Goal: Information Seeking & Learning: Learn about a topic

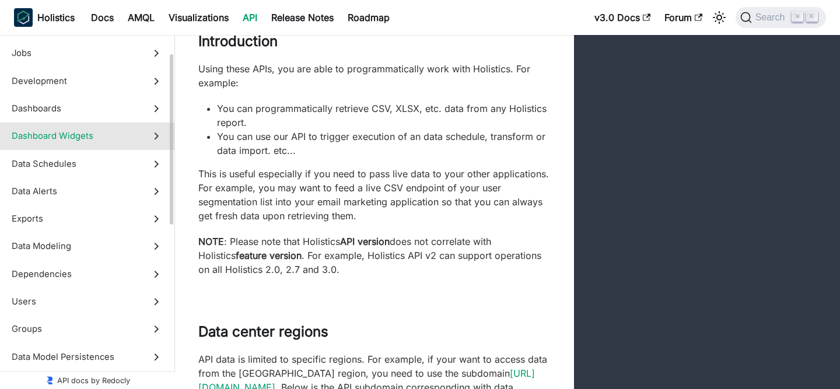
scroll to position [194, 0]
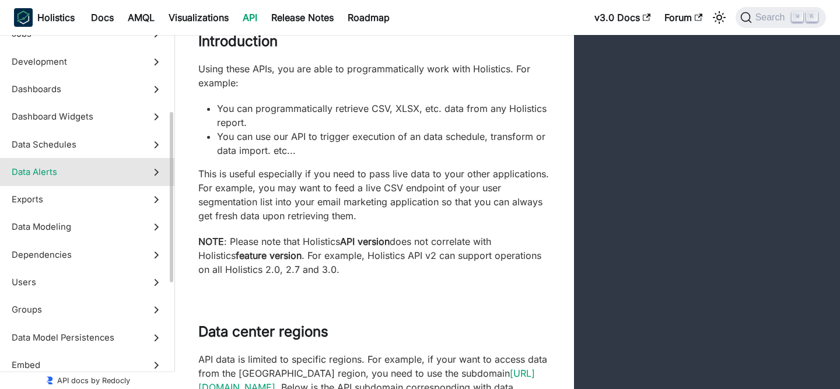
click at [151, 173] on icon at bounding box center [156, 172] width 13 height 13
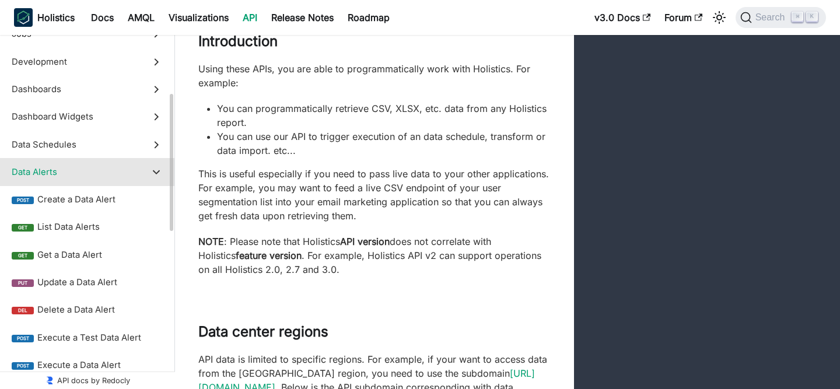
scroll to position [29171, 0]
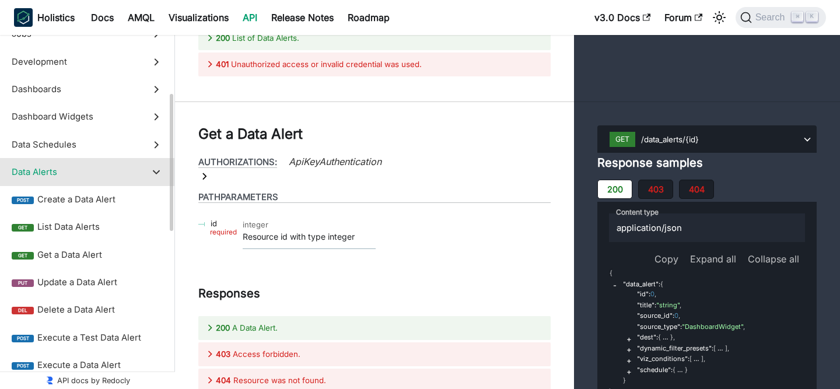
click at [152, 173] on icon at bounding box center [156, 172] width 13 height 13
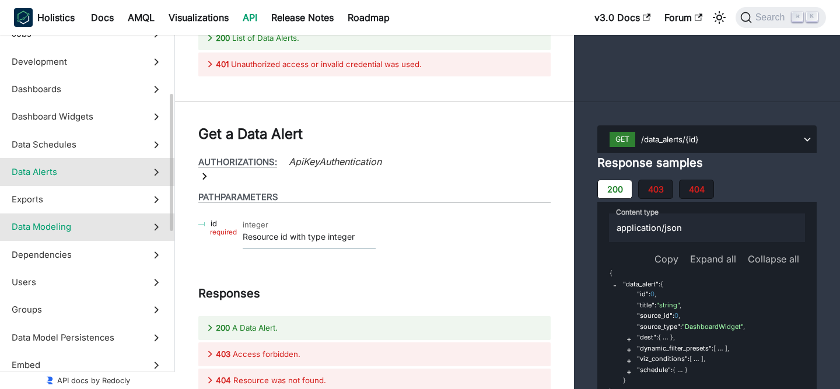
click at [154, 221] on icon at bounding box center [156, 226] width 13 height 13
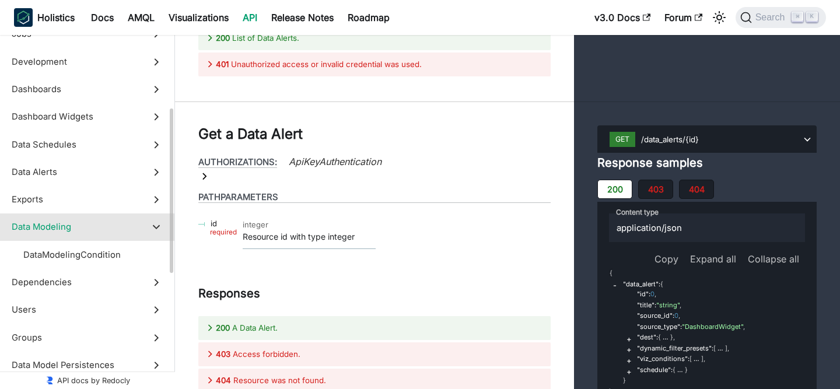
scroll to position [32994, 0]
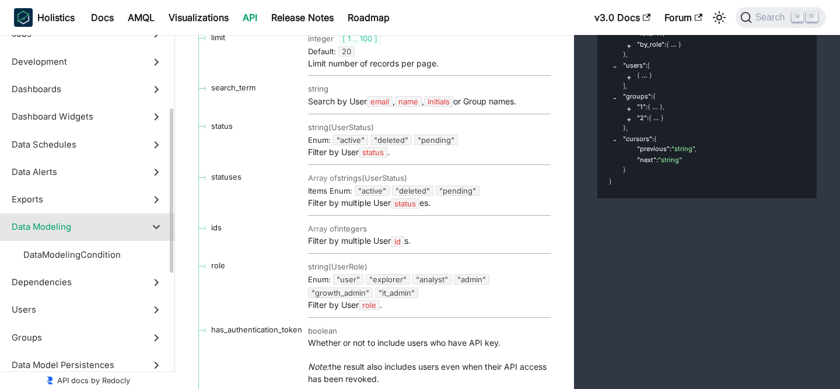
click at [153, 221] on icon at bounding box center [156, 226] width 13 height 13
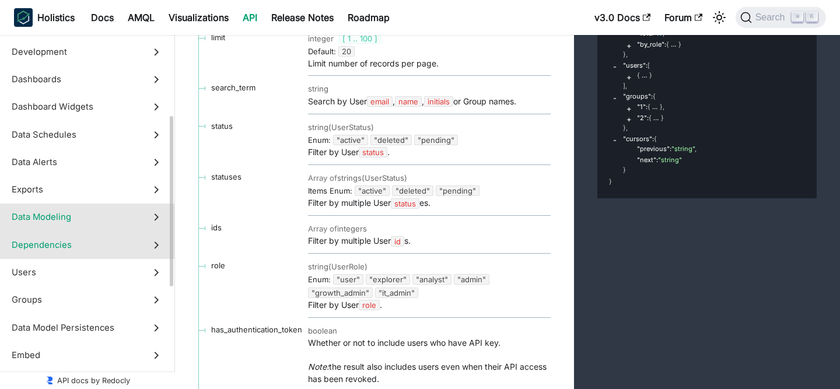
click at [156, 239] on icon at bounding box center [156, 245] width 13 height 13
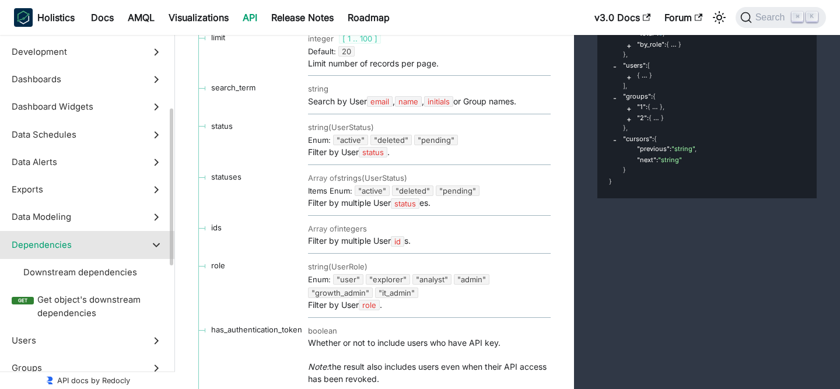
scroll to position [33379, 0]
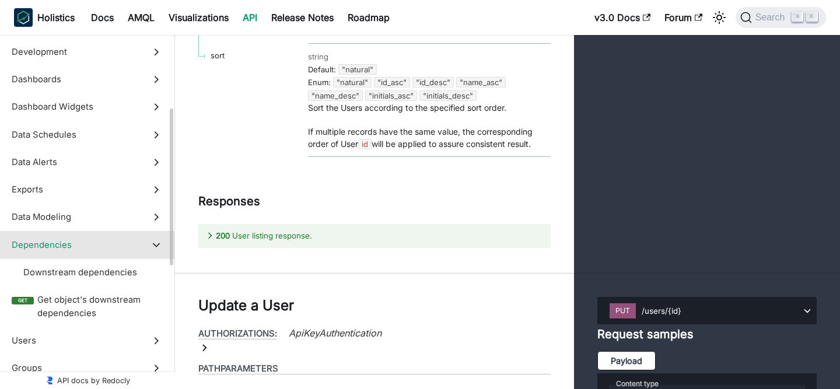
click at [156, 239] on icon at bounding box center [156, 245] width 13 height 13
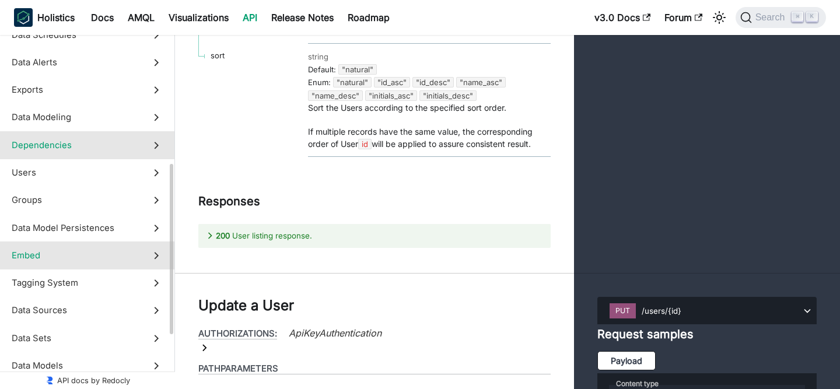
scroll to position [407, 0]
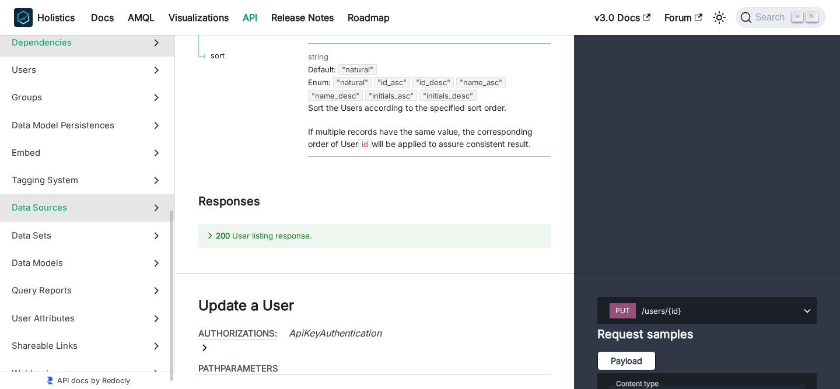
click at [157, 204] on icon at bounding box center [156, 207] width 13 height 13
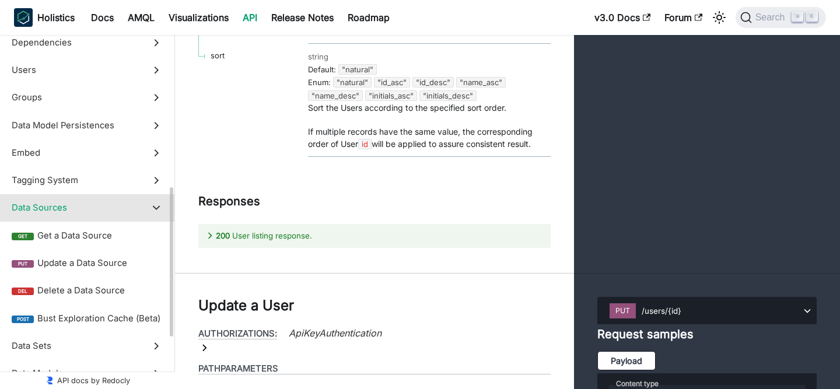
scroll to position [43614, 0]
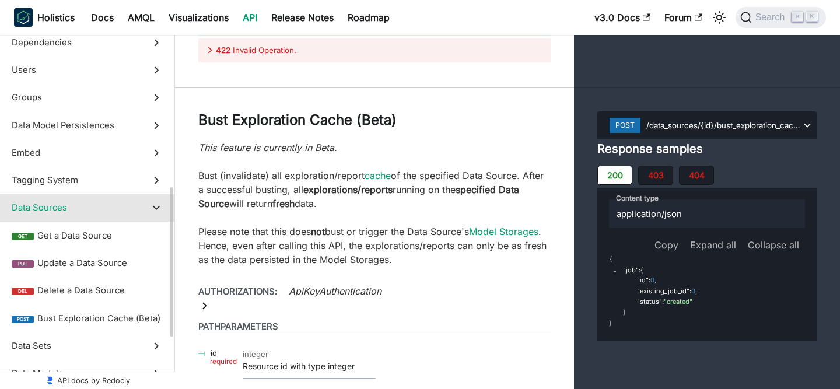
click at [158, 211] on icon at bounding box center [156, 207] width 13 height 13
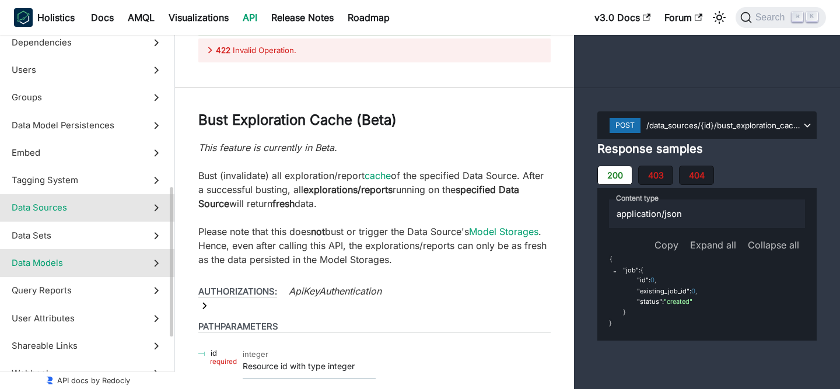
click at [155, 257] on icon at bounding box center [156, 263] width 13 height 13
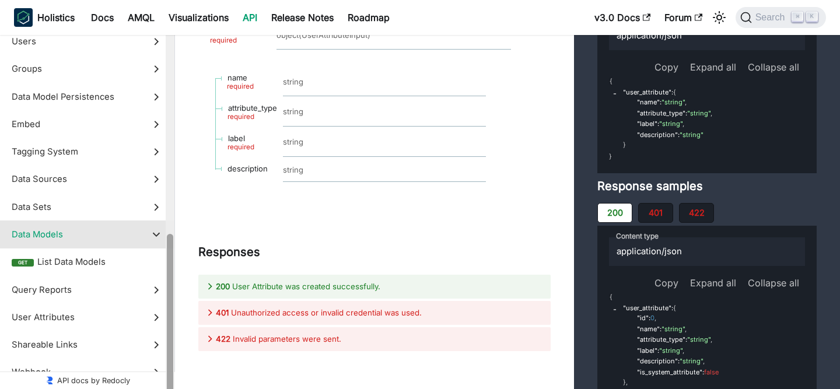
scroll to position [451, 0]
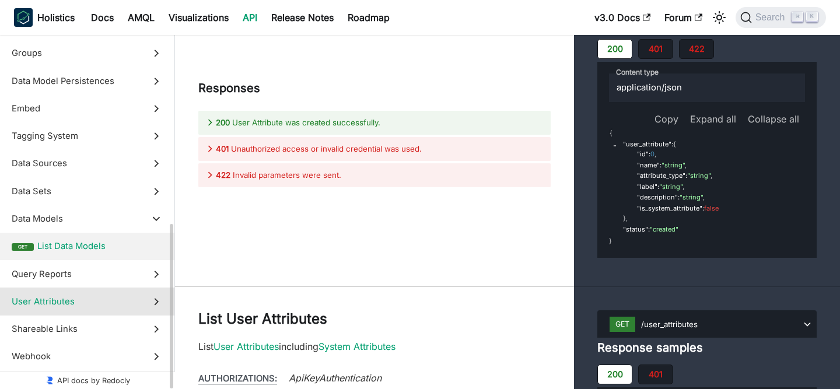
click at [142, 288] on label "User Attributes" at bounding box center [87, 301] width 174 height 27
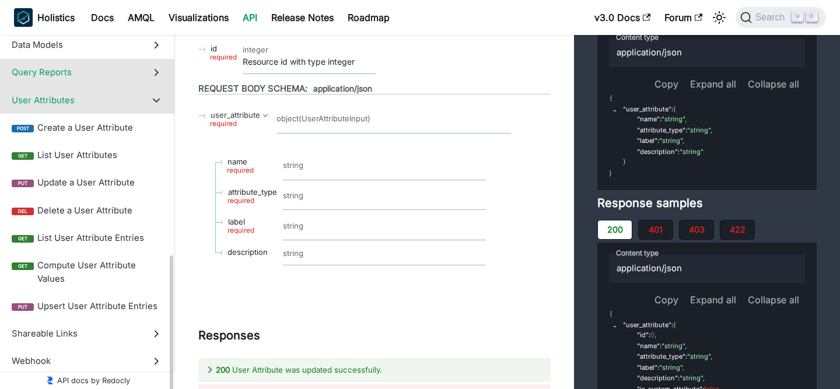
scroll to position [629, 0]
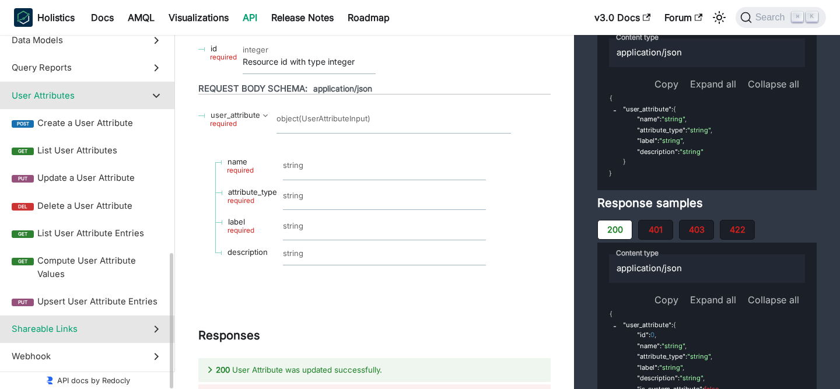
click at [153, 316] on label "Shareable Links" at bounding box center [87, 329] width 174 height 27
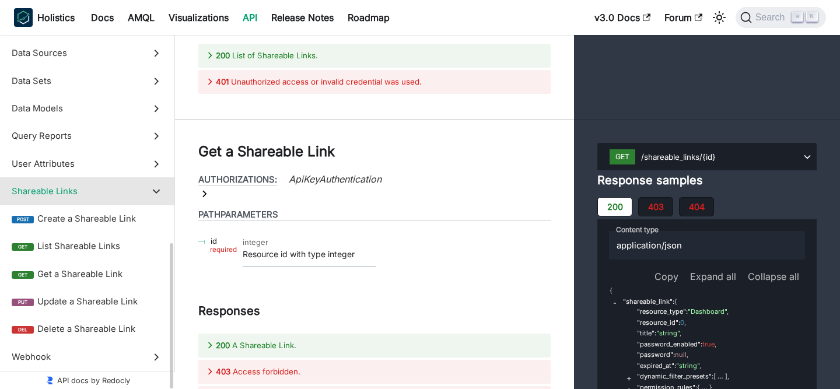
click at [156, 198] on label "Shareable Links" at bounding box center [87, 190] width 174 height 27
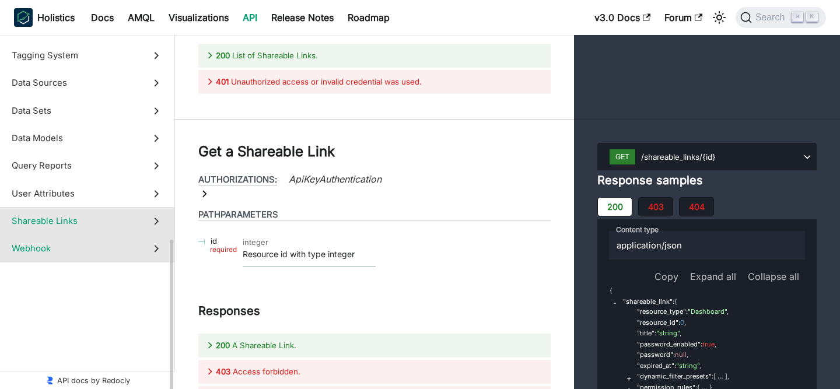
click at [159, 240] on label "Webhook" at bounding box center [87, 248] width 174 height 27
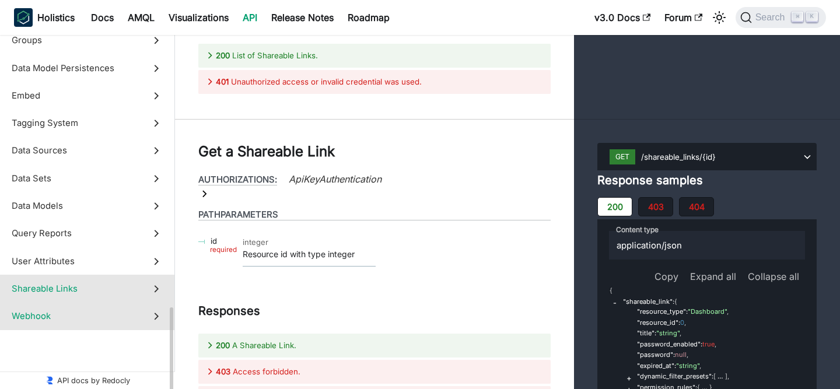
scroll to position [52922, 0]
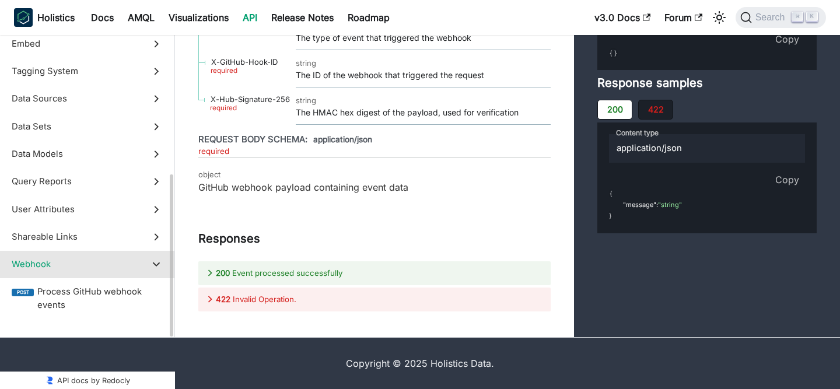
click at [159, 271] on icon at bounding box center [156, 264] width 13 height 13
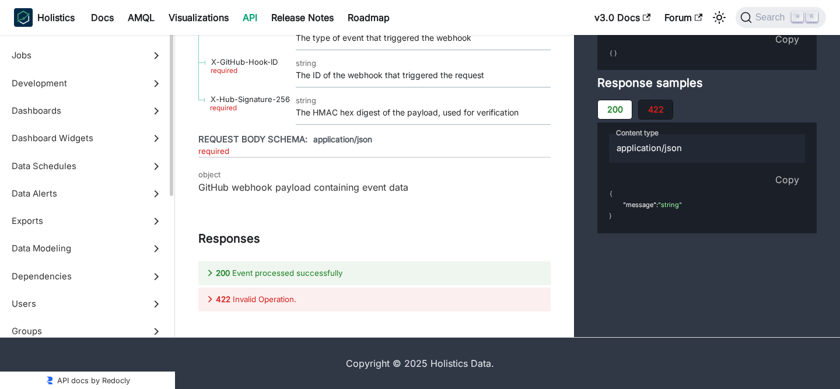
scroll to position [92, 0]
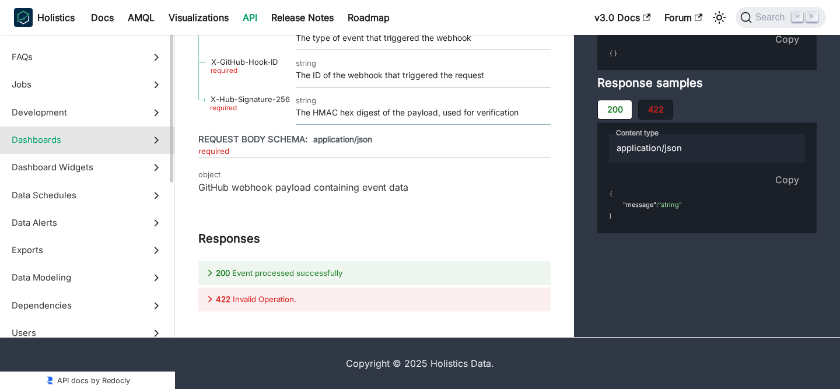
click at [161, 153] on label "Dashboards" at bounding box center [87, 139] width 174 height 27
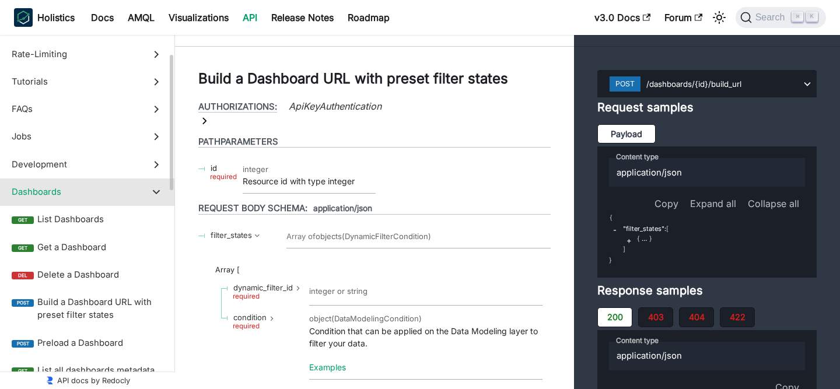
click at [156, 190] on icon at bounding box center [156, 191] width 13 height 13
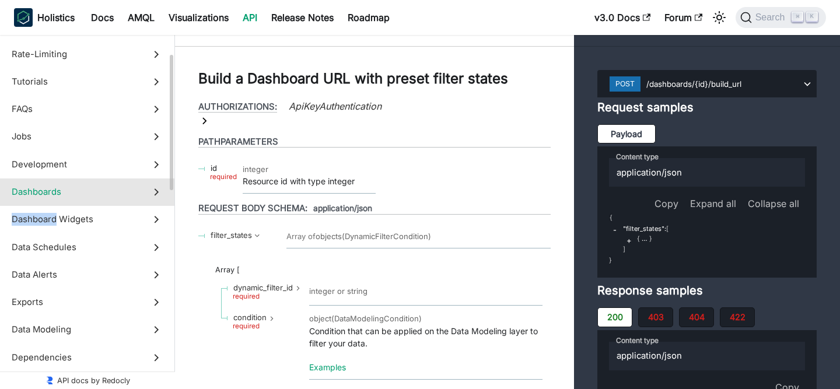
click at [156, 190] on polygon at bounding box center [156, 191] width 5 height 7
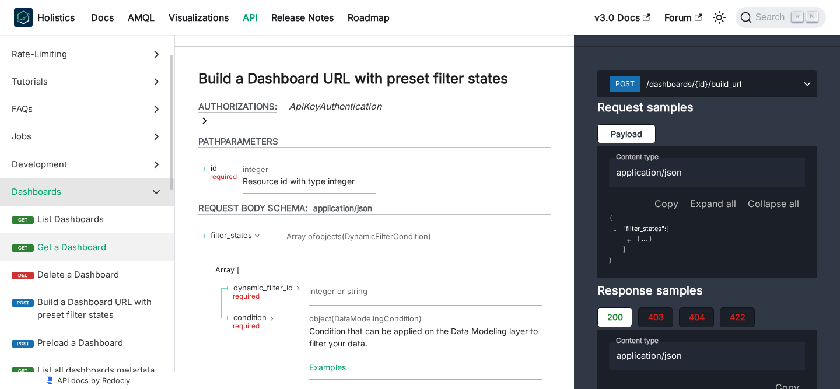
click at [94, 243] on span "Get a Dashboard" at bounding box center [99, 247] width 125 height 13
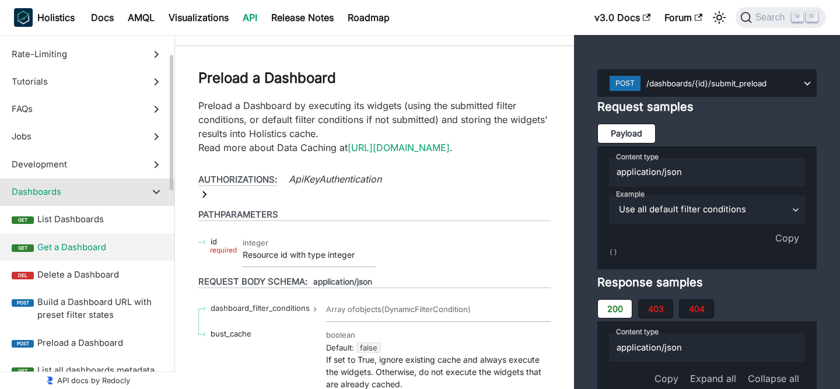
click at [152, 201] on label "Dashboards" at bounding box center [87, 191] width 174 height 27
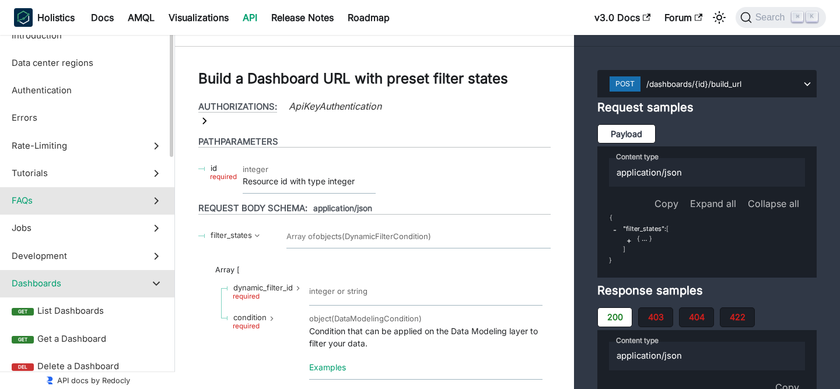
click at [155, 190] on label "FAQs" at bounding box center [87, 200] width 174 height 27
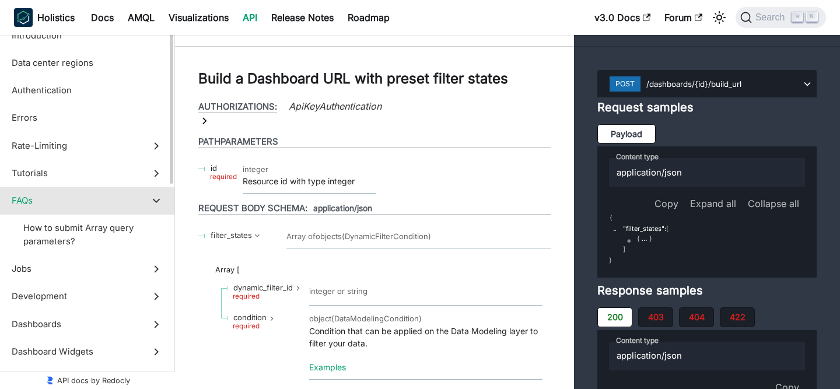
scroll to position [18011, 0]
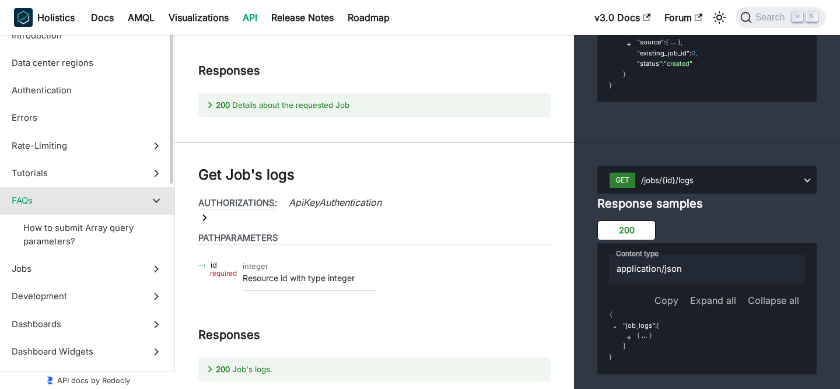
click at [159, 194] on icon at bounding box center [156, 200] width 13 height 13
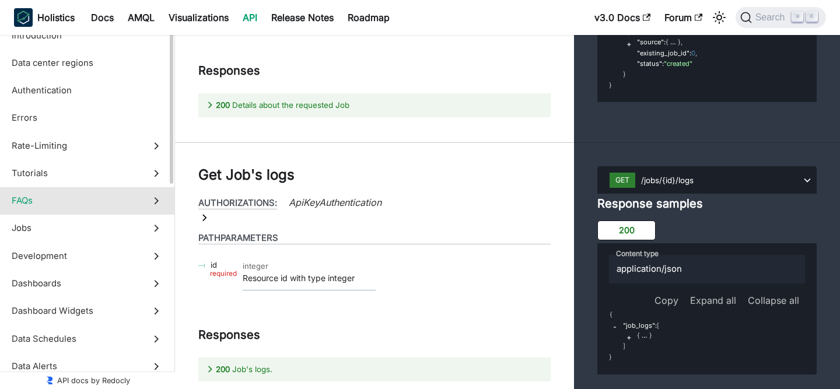
click at [159, 212] on label "FAQs" at bounding box center [87, 200] width 174 height 27
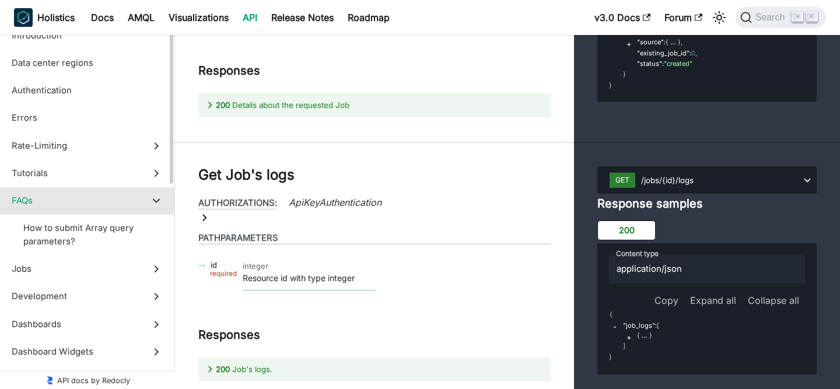
click at [157, 205] on icon at bounding box center [156, 200] width 13 height 13
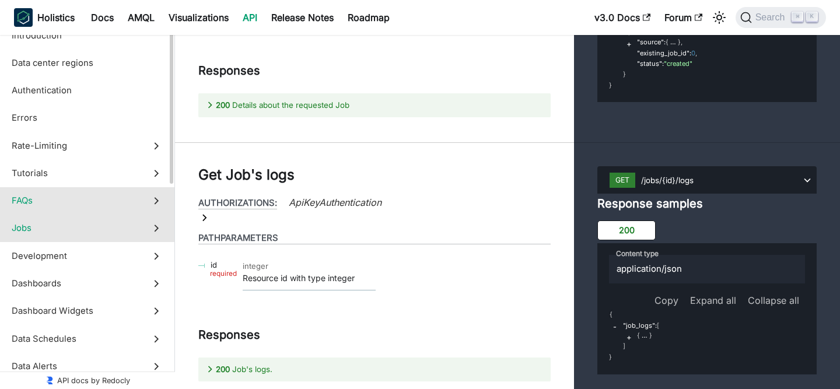
click at [157, 230] on icon at bounding box center [156, 228] width 13 height 13
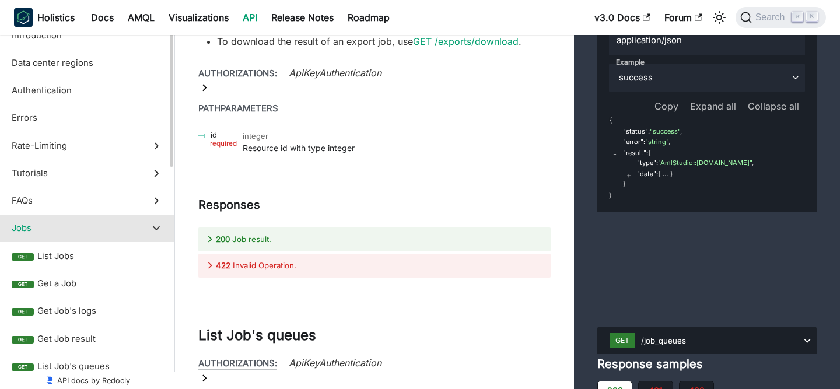
scroll to position [148, 0]
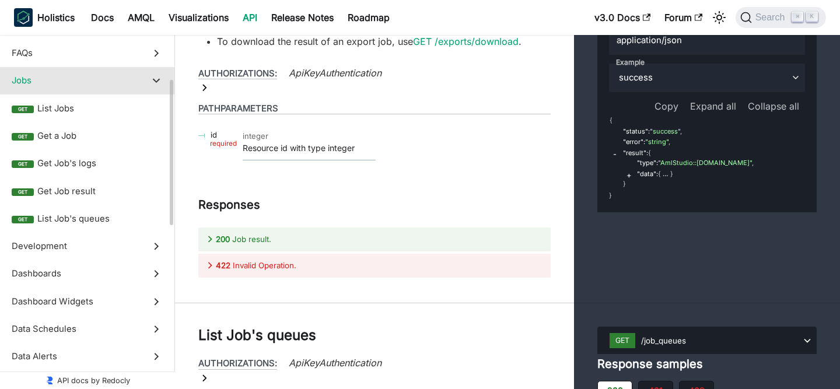
click at [157, 87] on label "Jobs" at bounding box center [87, 80] width 174 height 27
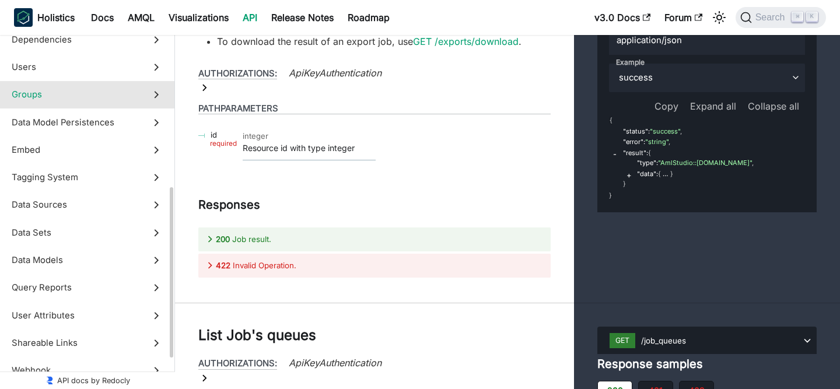
scroll to position [421, 0]
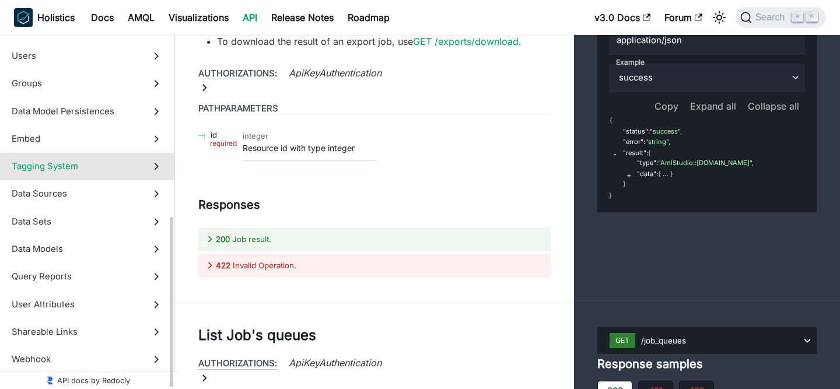
click at [163, 162] on label "Tagging System" at bounding box center [87, 166] width 174 height 27
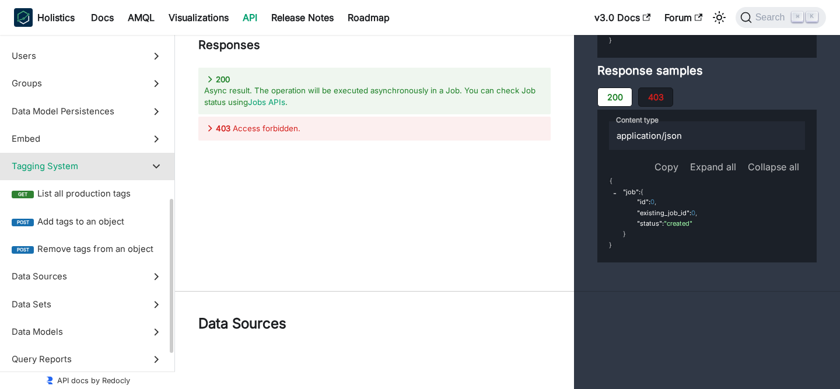
click at [163, 162] on label "Tagging System" at bounding box center [87, 166] width 174 height 27
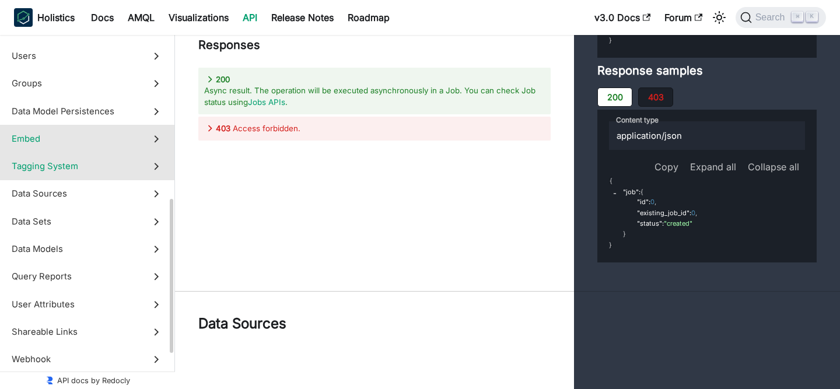
click at [158, 138] on icon at bounding box center [156, 138] width 13 height 13
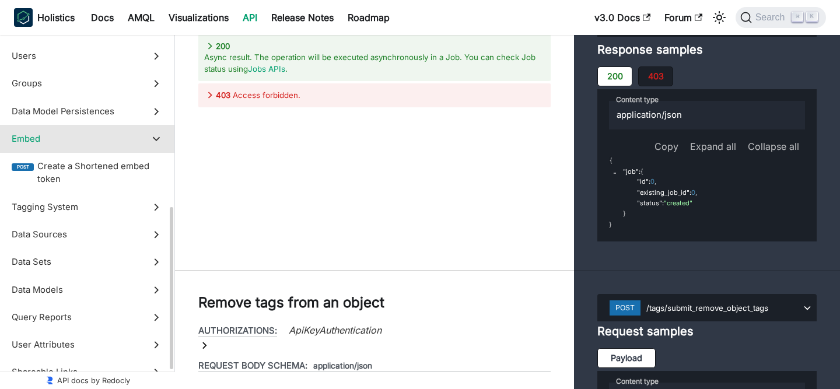
click at [158, 138] on polygon at bounding box center [156, 139] width 7 height 5
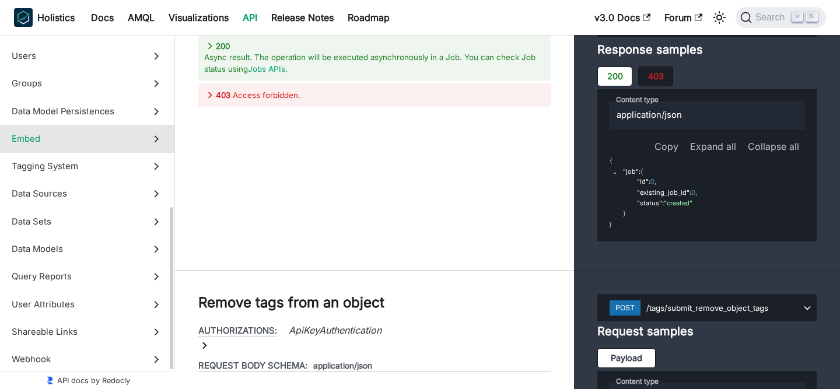
scroll to position [423, 0]
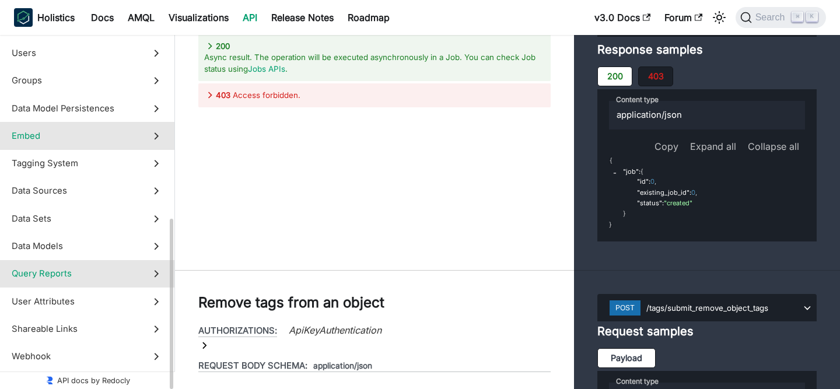
click at [159, 284] on label "Query Reports" at bounding box center [87, 273] width 174 height 27
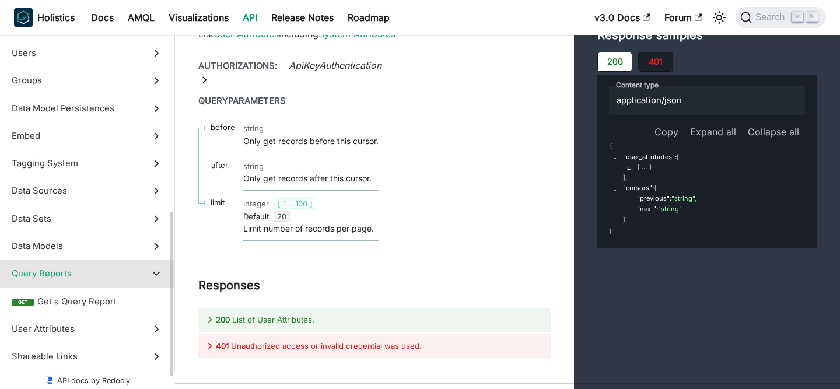
click at [159, 284] on label "Query Reports" at bounding box center [87, 273] width 174 height 27
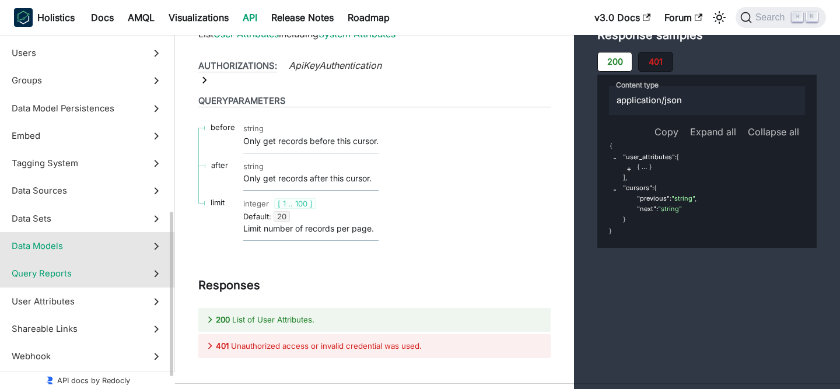
click at [155, 248] on polygon at bounding box center [156, 246] width 5 height 7
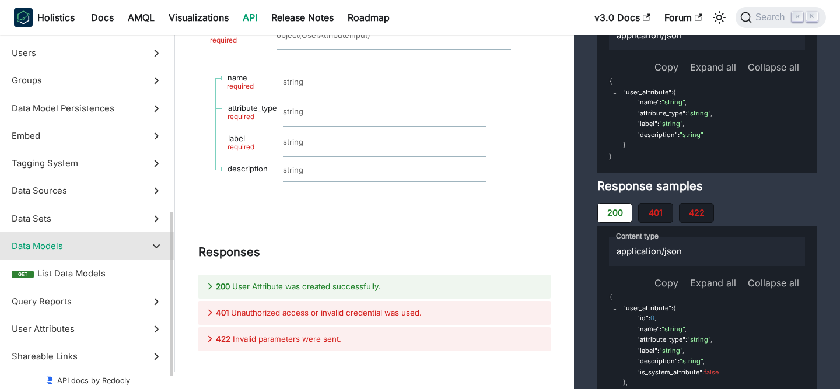
click at [155, 248] on icon at bounding box center [156, 246] width 13 height 13
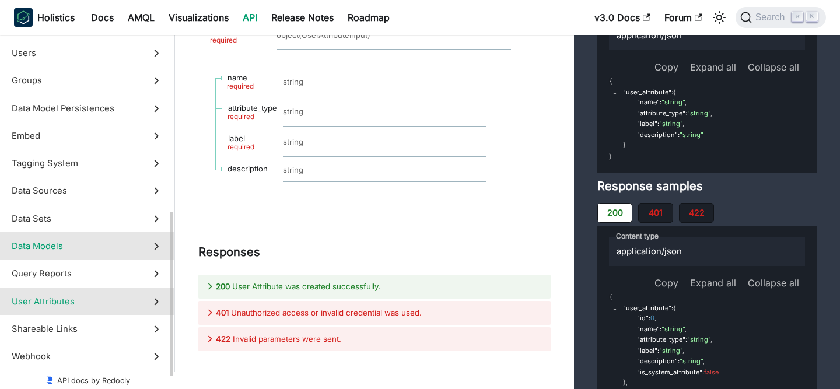
click at [156, 305] on icon at bounding box center [156, 301] width 13 height 13
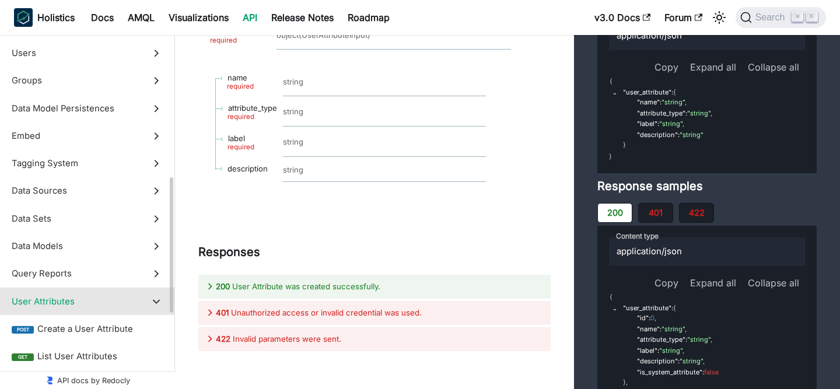
scroll to position [47148, 0]
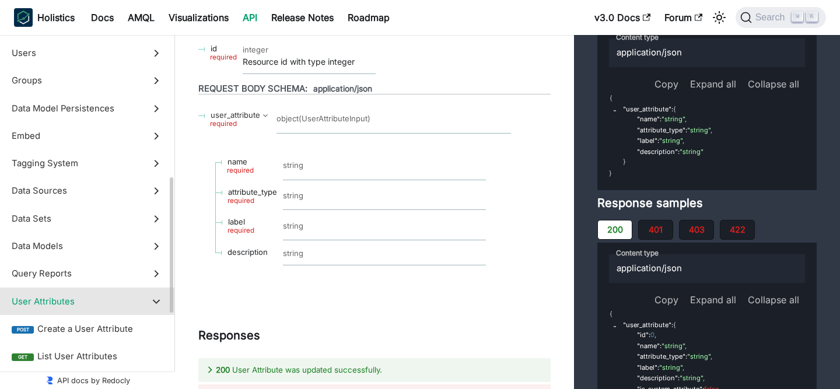
click at [156, 305] on icon at bounding box center [156, 301] width 13 height 13
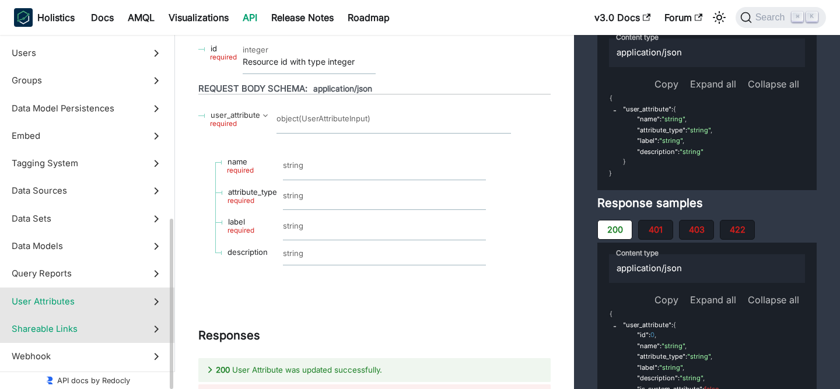
click at [156, 323] on icon at bounding box center [156, 329] width 13 height 13
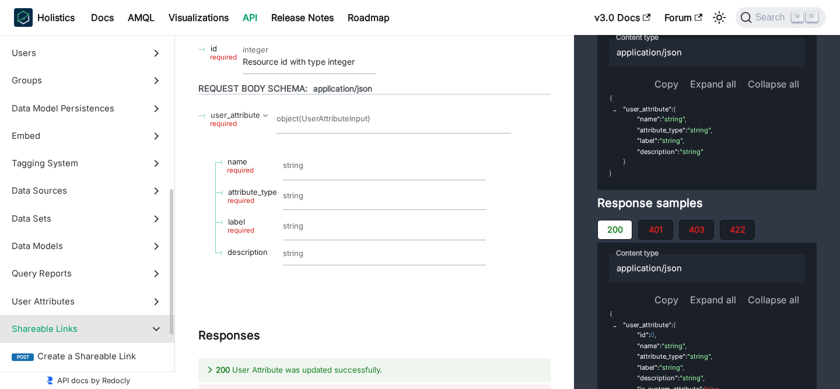
scroll to position [50468, 0]
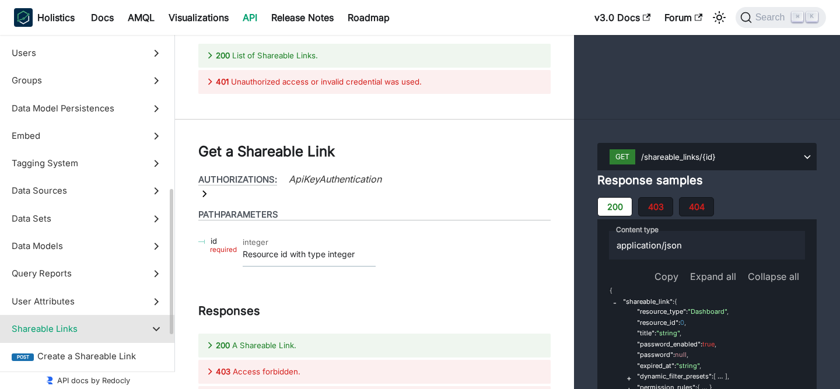
click at [156, 323] on icon at bounding box center [156, 329] width 13 height 13
click at [156, 341] on label "Shareable Links" at bounding box center [87, 328] width 174 height 27
click at [153, 332] on icon at bounding box center [156, 329] width 13 height 13
click at [153, 345] on label "Webhook" at bounding box center [87, 356] width 174 height 27
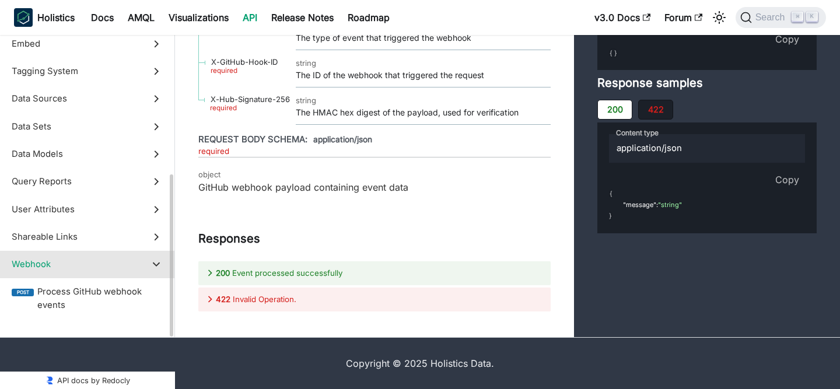
scroll to position [53148, 0]
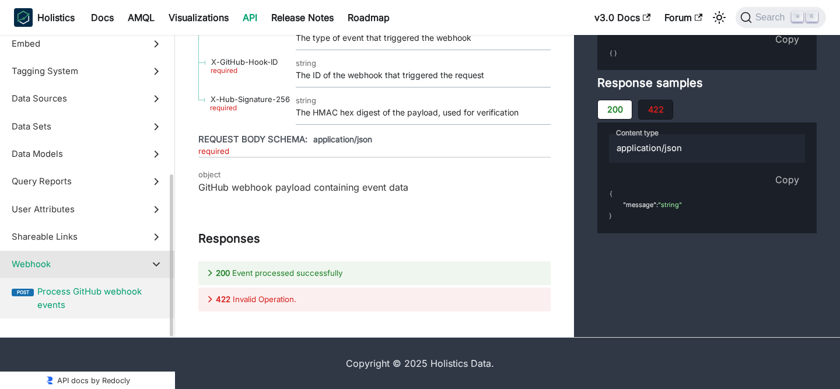
click at [149, 269] on label "Webhook" at bounding box center [87, 263] width 174 height 27
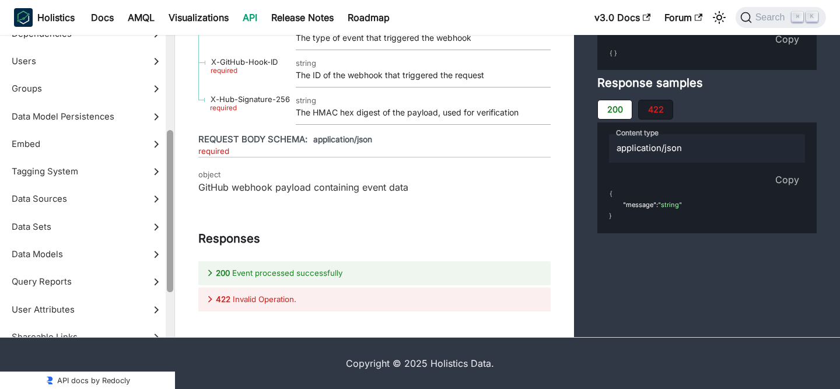
click at [166, 191] on div at bounding box center [170, 153] width 9 height 367
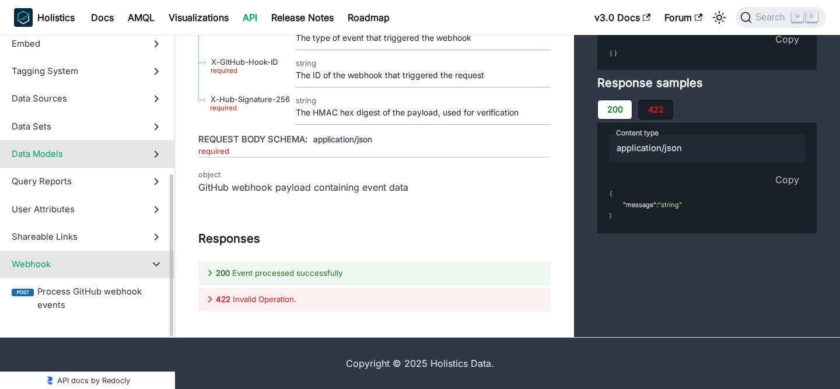
click at [156, 167] on label "Data Models" at bounding box center [87, 153] width 174 height 27
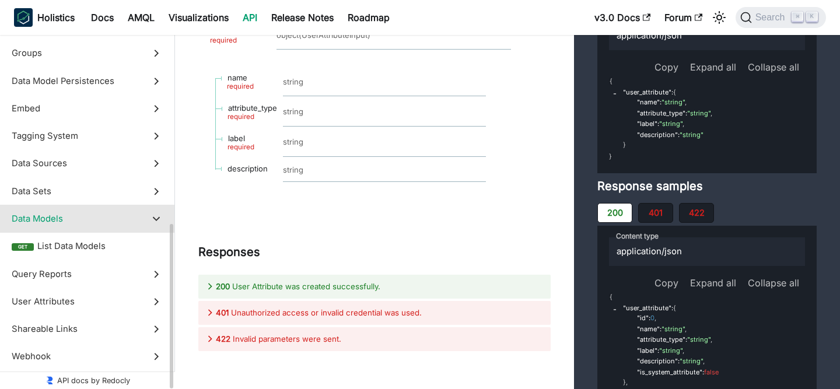
scroll to position [451, 0]
click at [159, 191] on icon at bounding box center [156, 191] width 13 height 13
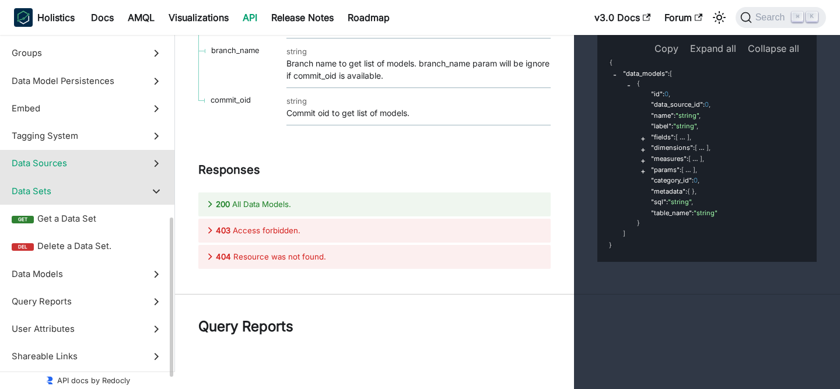
click at [162, 173] on label "Data Sources" at bounding box center [87, 163] width 174 height 27
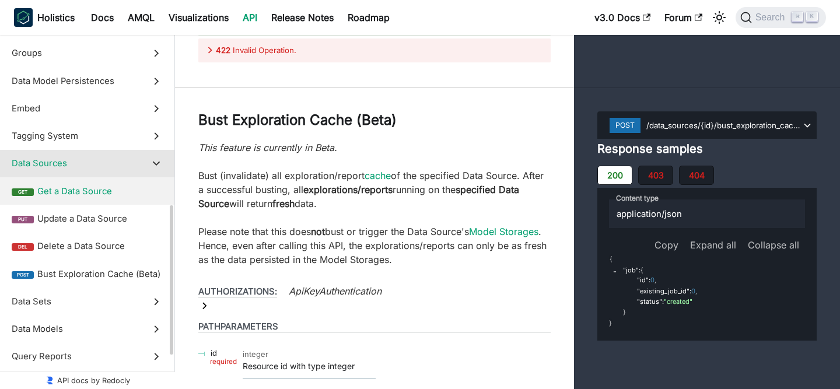
click at [158, 187] on span "Get a Data Source" at bounding box center [99, 191] width 125 height 13
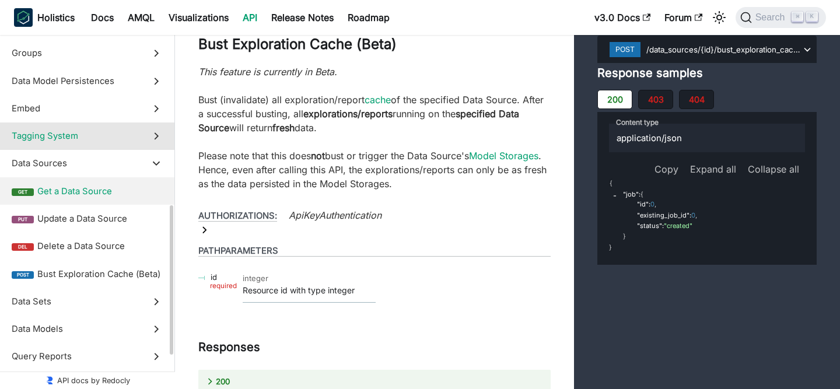
click at [160, 132] on icon at bounding box center [156, 135] width 13 height 13
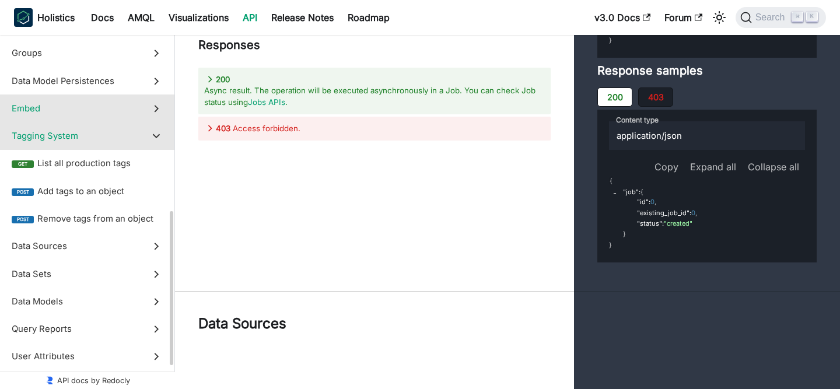
click at [160, 105] on icon at bounding box center [156, 108] width 13 height 13
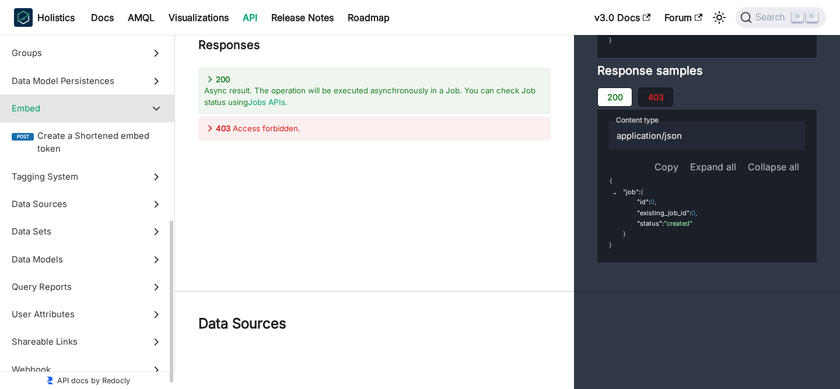
scroll to position [41711, 0]
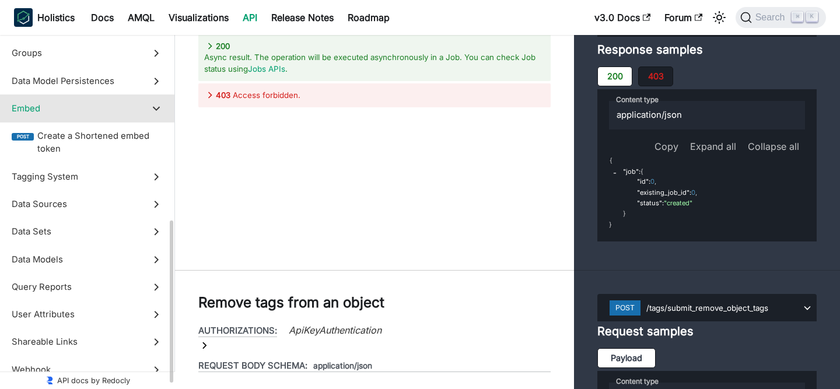
click at [160, 96] on label "Embed" at bounding box center [87, 107] width 174 height 27
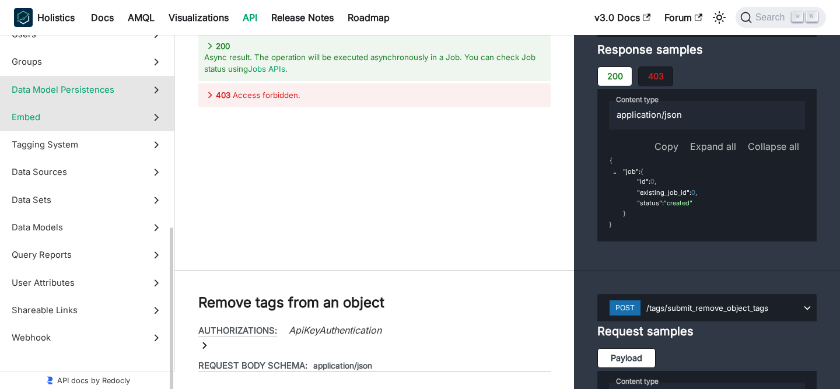
scroll to position [438, 0]
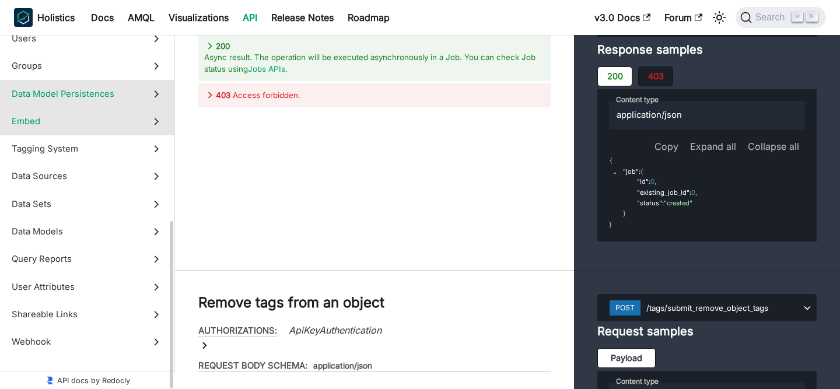
click at [160, 87] on label "Data Model Persistences" at bounding box center [87, 93] width 174 height 27
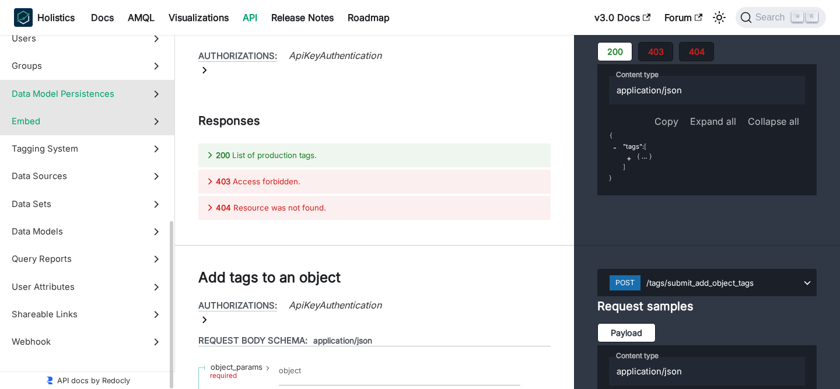
scroll to position [437, 0]
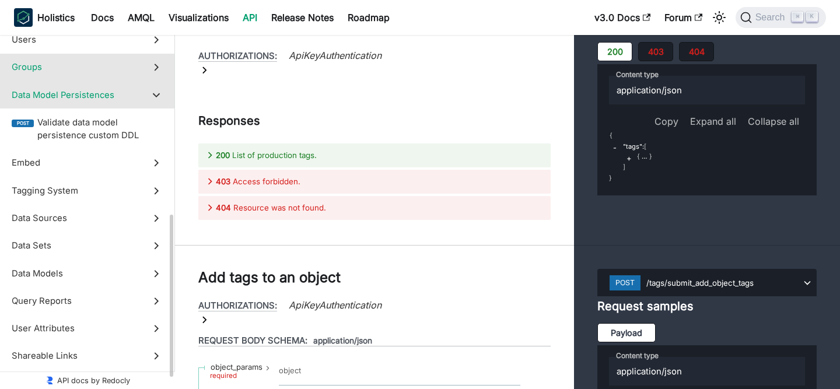
click at [159, 74] on label "Groups" at bounding box center [87, 67] width 174 height 27
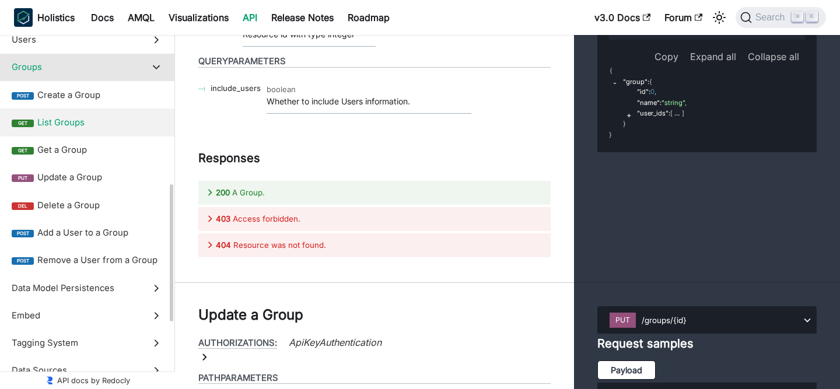
scroll to position [397, 0]
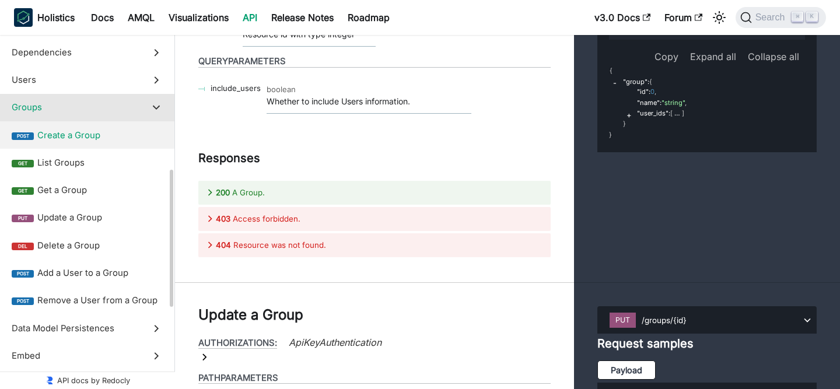
click at [112, 141] on span "Create a Group" at bounding box center [99, 135] width 125 height 13
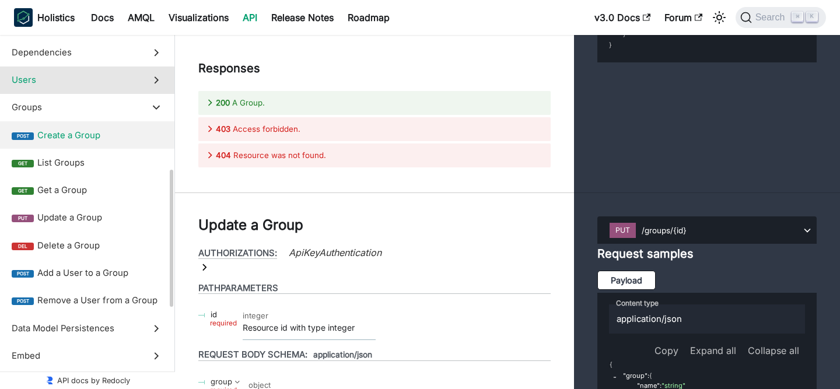
click at [160, 86] on label "Users" at bounding box center [87, 79] width 174 height 27
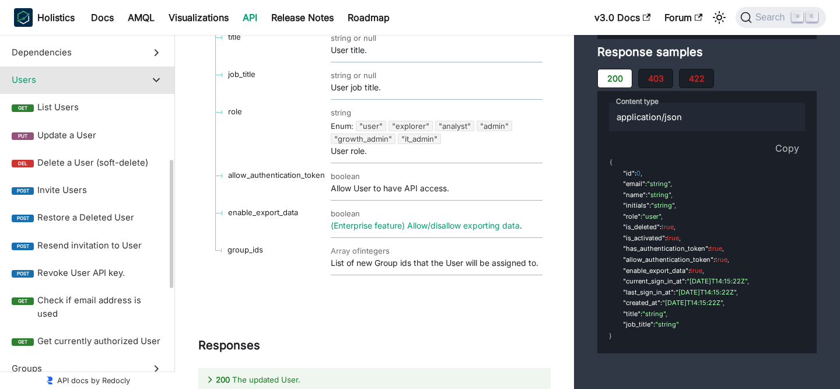
click at [155, 82] on icon at bounding box center [156, 79] width 13 height 13
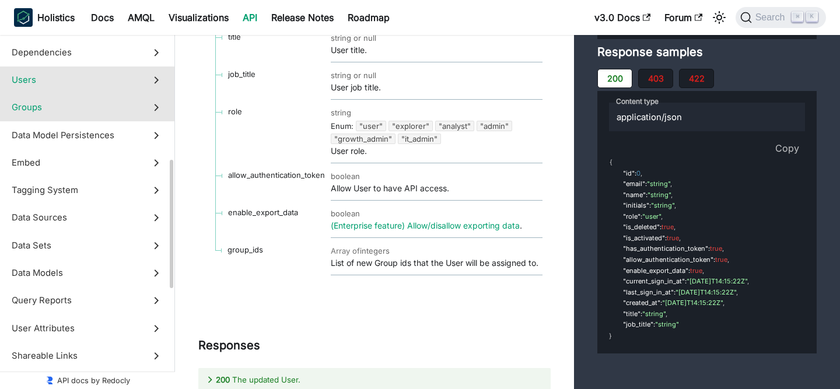
click at [154, 109] on icon at bounding box center [156, 107] width 13 height 13
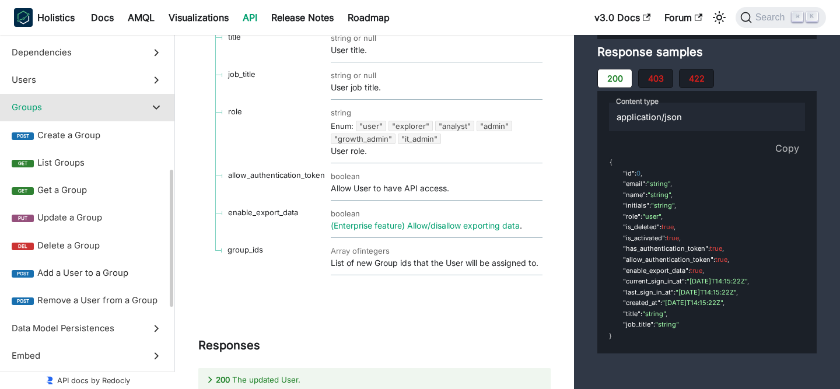
scroll to position [38297, 0]
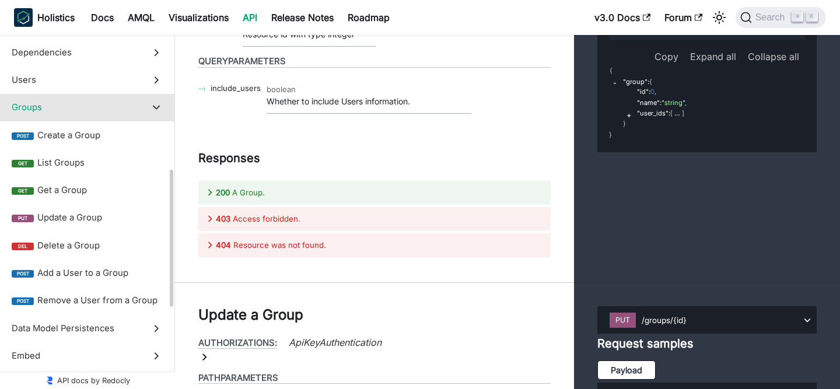
click at [154, 109] on icon at bounding box center [156, 107] width 13 height 13
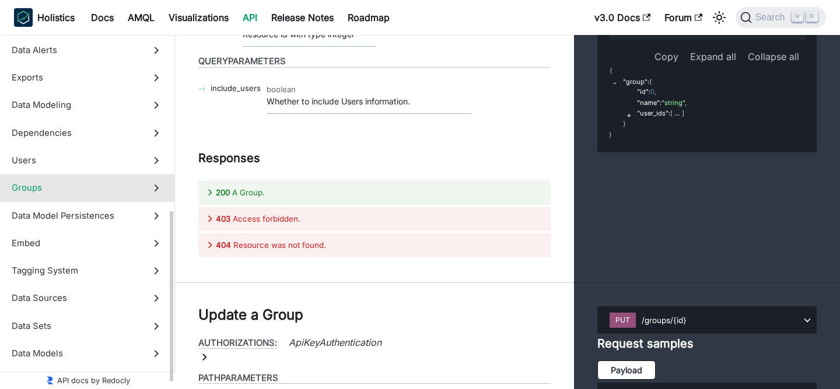
scroll to position [297, 0]
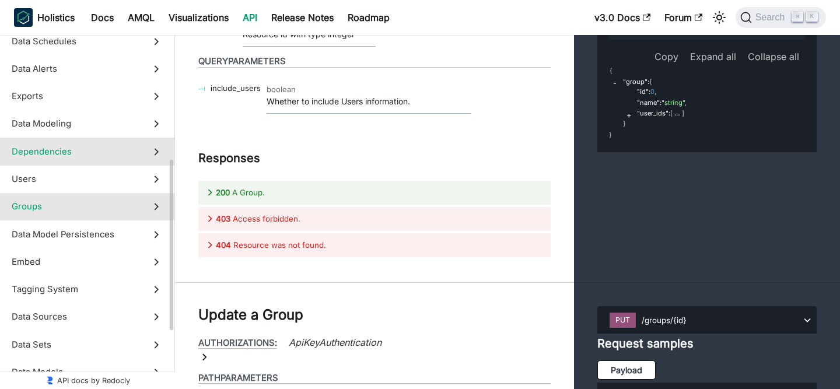
click at [155, 145] on icon at bounding box center [156, 151] width 13 height 13
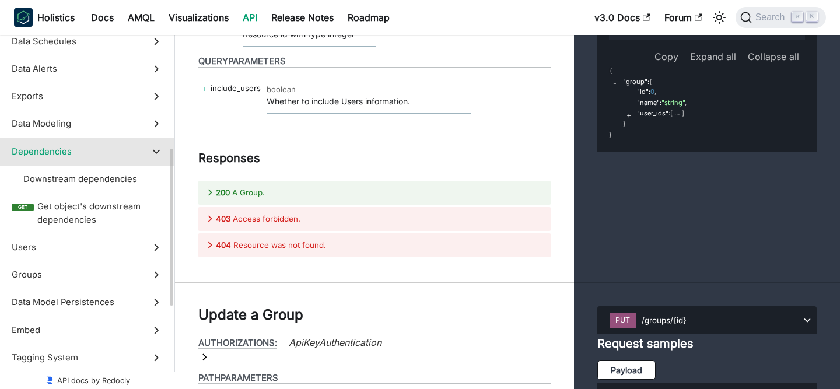
scroll to position [33379, 0]
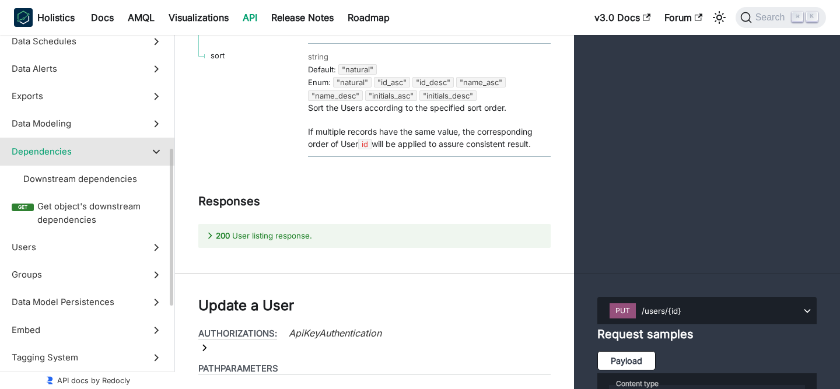
click at [155, 146] on icon at bounding box center [156, 151] width 13 height 13
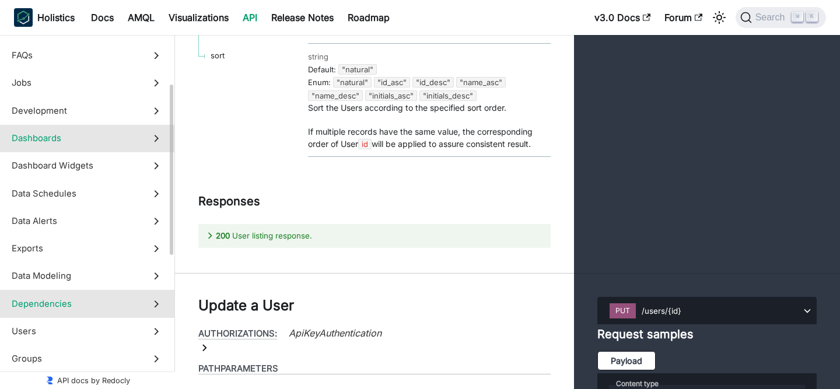
scroll to position [142, 0]
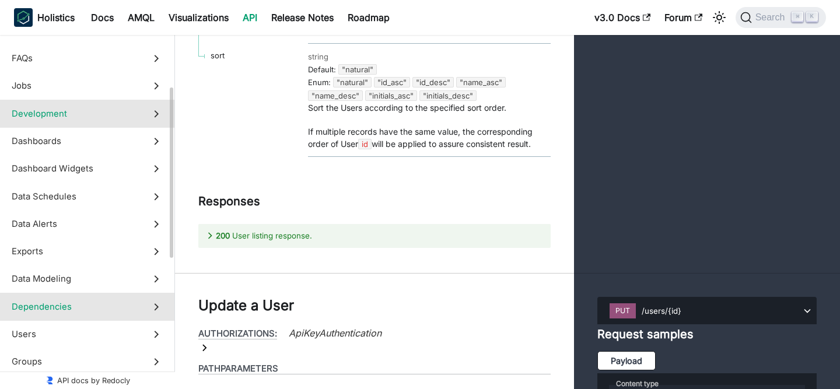
click at [155, 115] on icon at bounding box center [156, 113] width 13 height 13
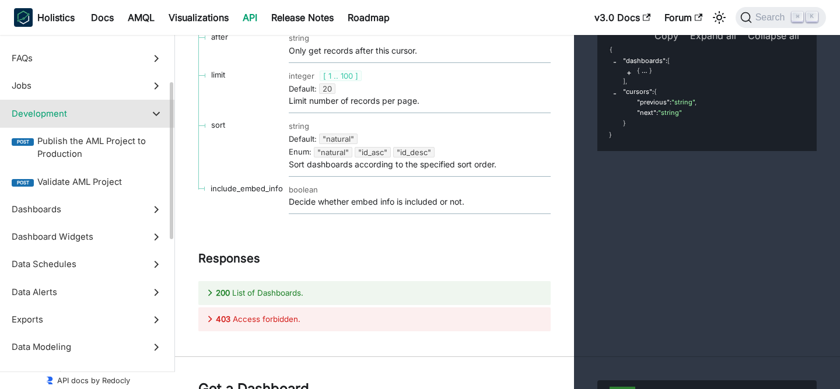
click at [156, 115] on polygon at bounding box center [156, 113] width 7 height 5
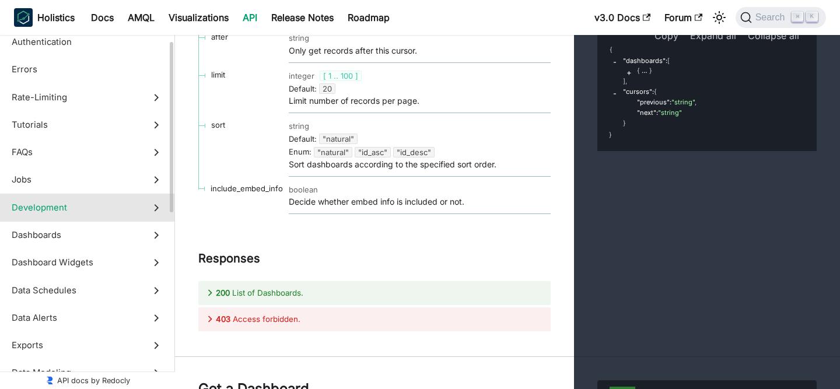
scroll to position [0, 0]
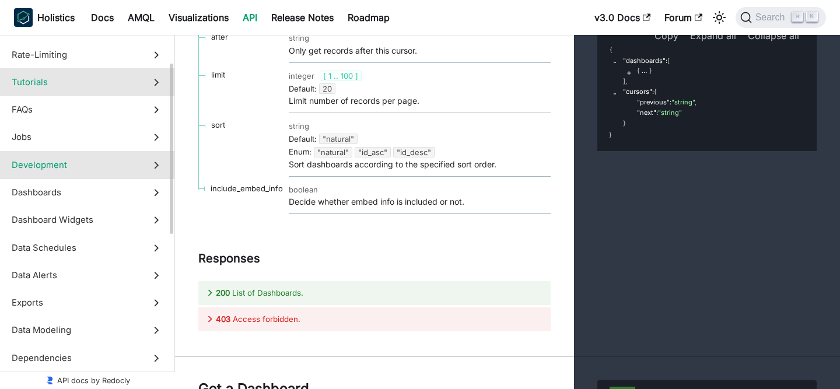
click at [157, 127] on label "Jobs" at bounding box center [87, 137] width 174 height 27
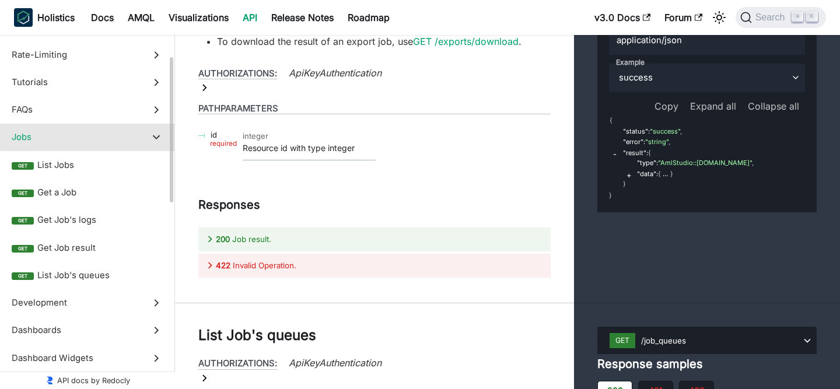
click at [159, 133] on icon at bounding box center [156, 137] width 13 height 13
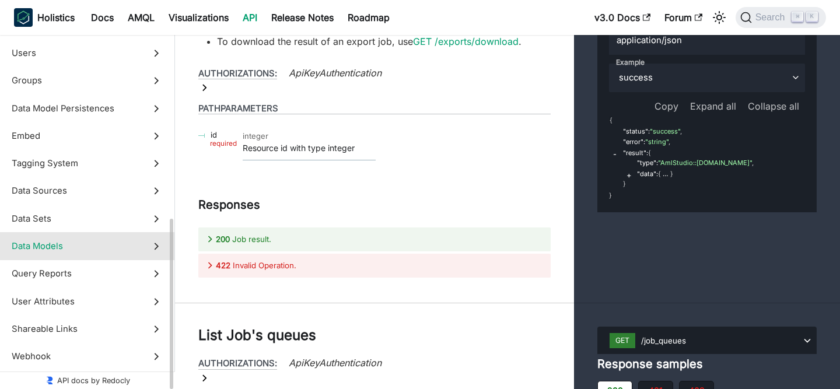
click at [162, 241] on icon at bounding box center [156, 246] width 13 height 13
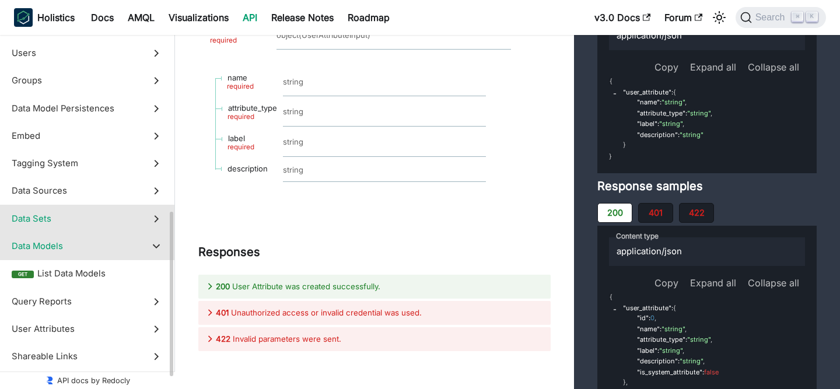
click at [158, 225] on icon at bounding box center [156, 218] width 13 height 13
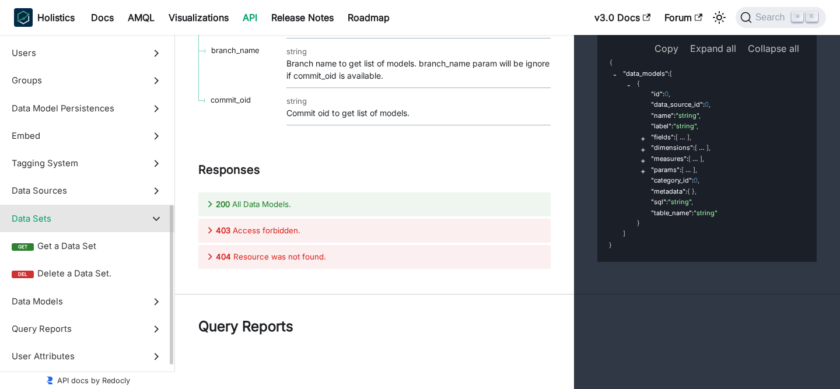
click at [158, 227] on label "Data Sets" at bounding box center [87, 218] width 174 height 27
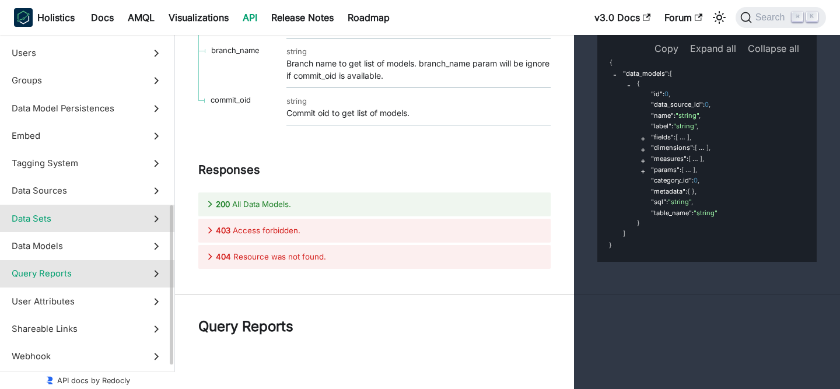
click at [159, 281] on label "Query Reports" at bounding box center [87, 273] width 174 height 27
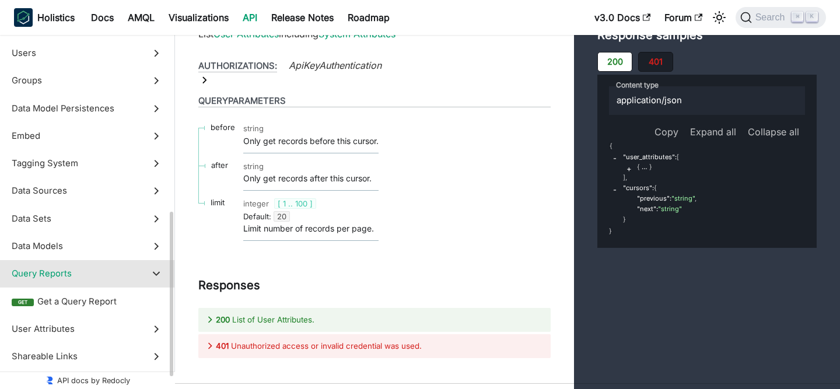
click at [159, 281] on label "Query Reports" at bounding box center [87, 273] width 174 height 27
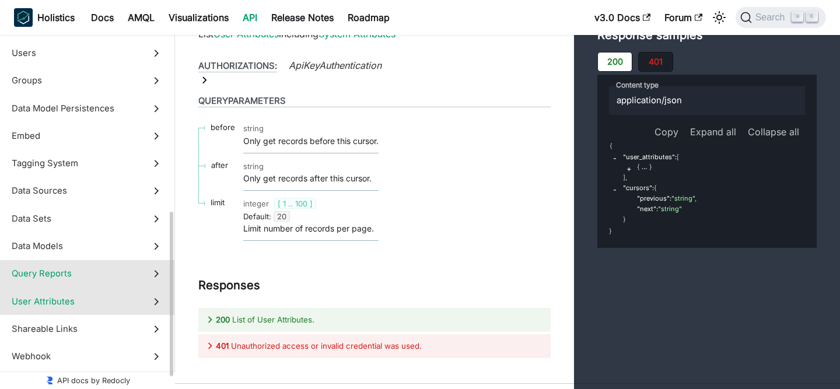
click at [161, 308] on label "User Attributes" at bounding box center [87, 301] width 174 height 27
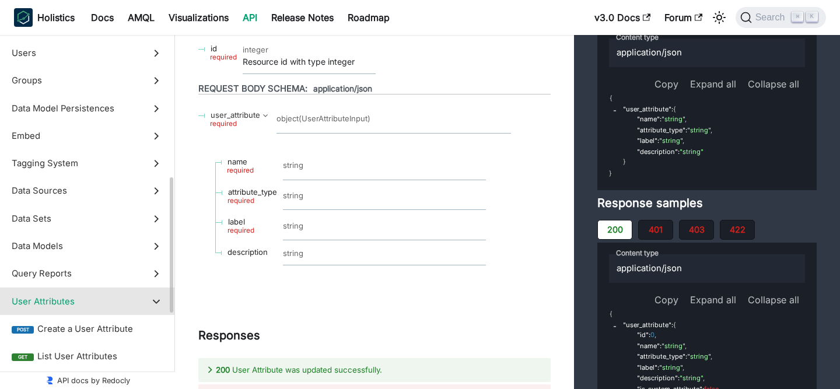
click at [161, 307] on label "User Attributes" at bounding box center [87, 301] width 174 height 27
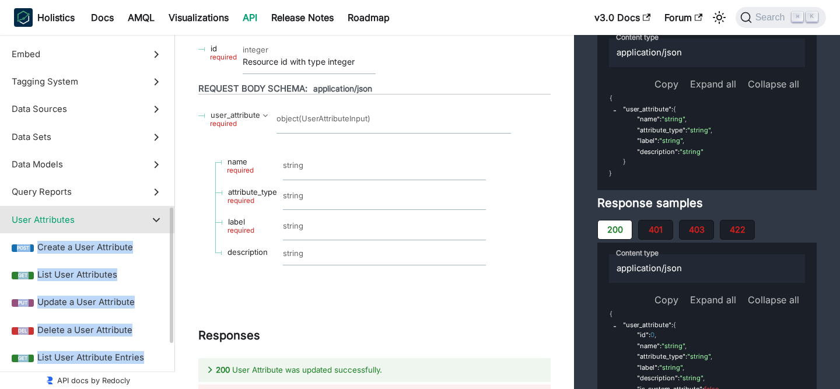
click at [169, 220] on div at bounding box center [170, 275] width 6 height 135
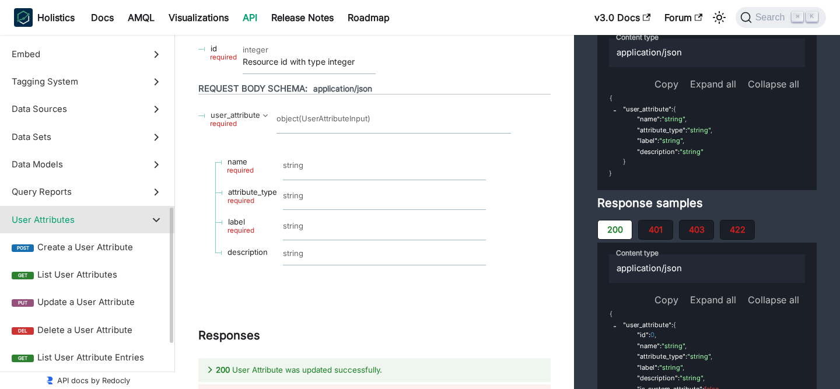
click at [150, 221] on icon at bounding box center [156, 219] width 13 height 13
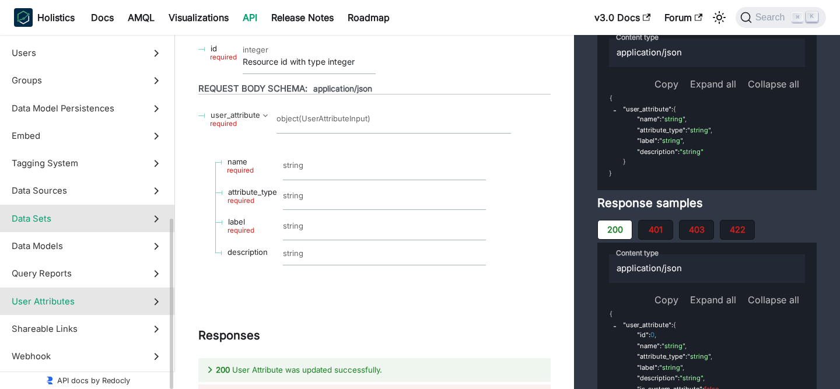
click at [159, 218] on icon at bounding box center [156, 218] width 13 height 13
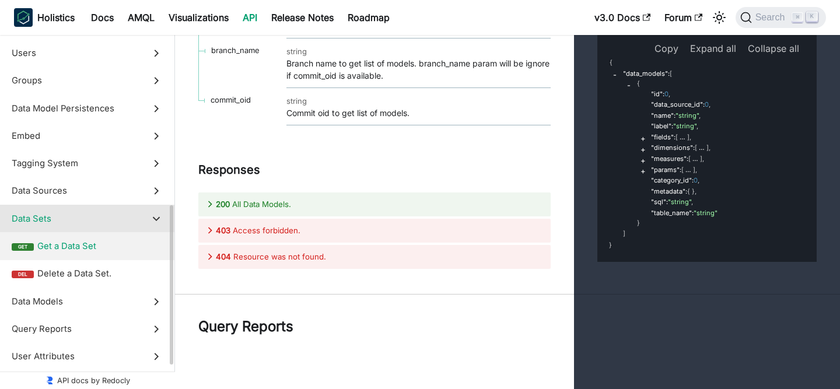
click at [120, 245] on span "Get a Data Set" at bounding box center [99, 246] width 125 height 13
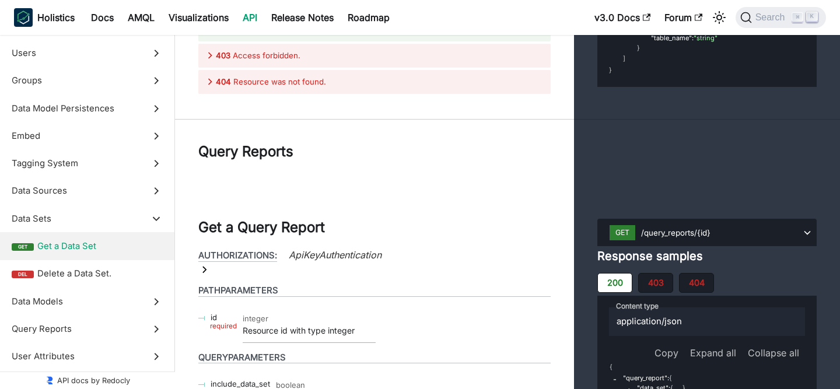
scroll to position [45482, 0]
